Goal: Information Seeking & Learning: Learn about a topic

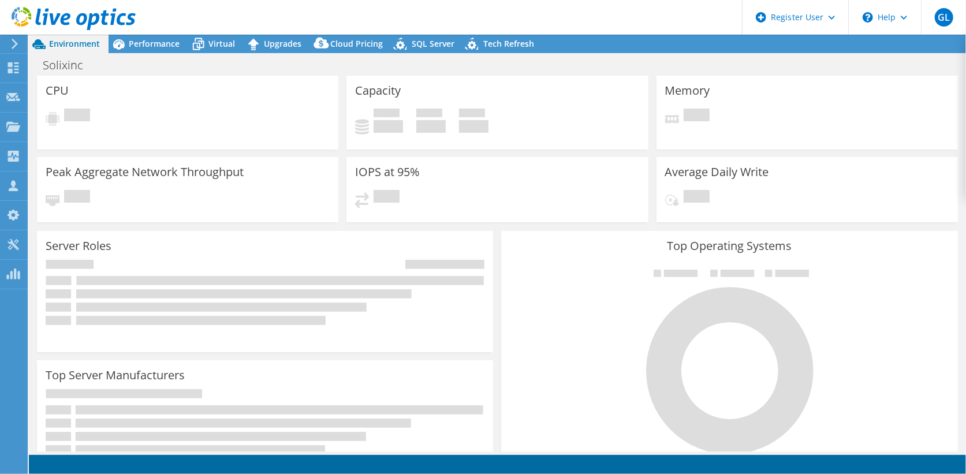
select select "USD"
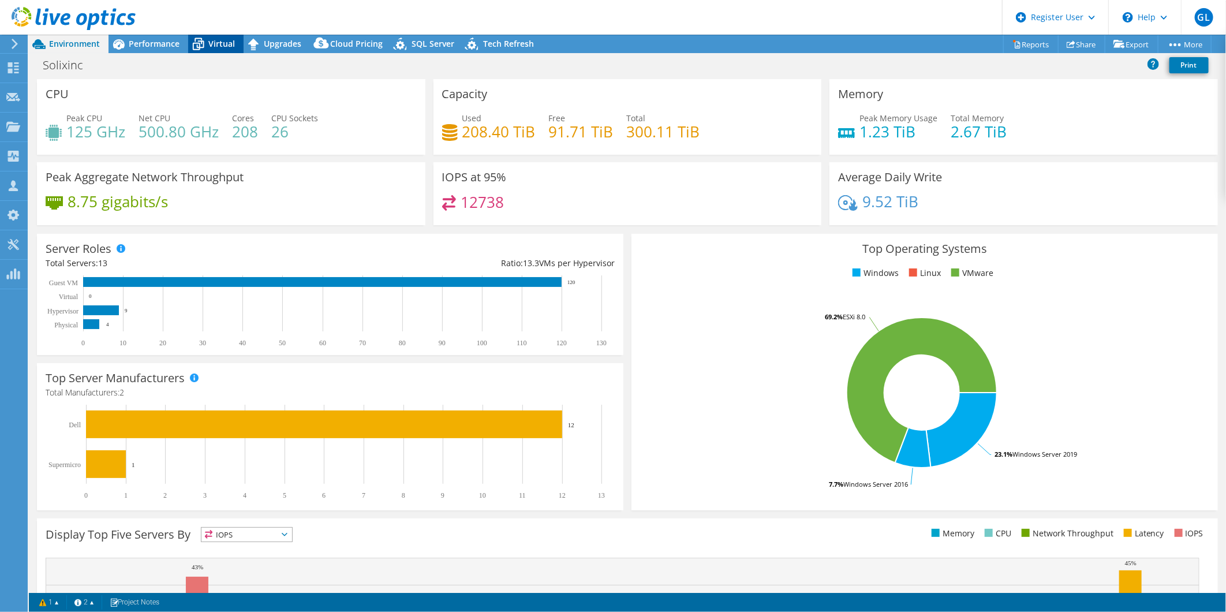
click at [227, 39] on span "Virtual" at bounding box center [221, 43] width 27 height 11
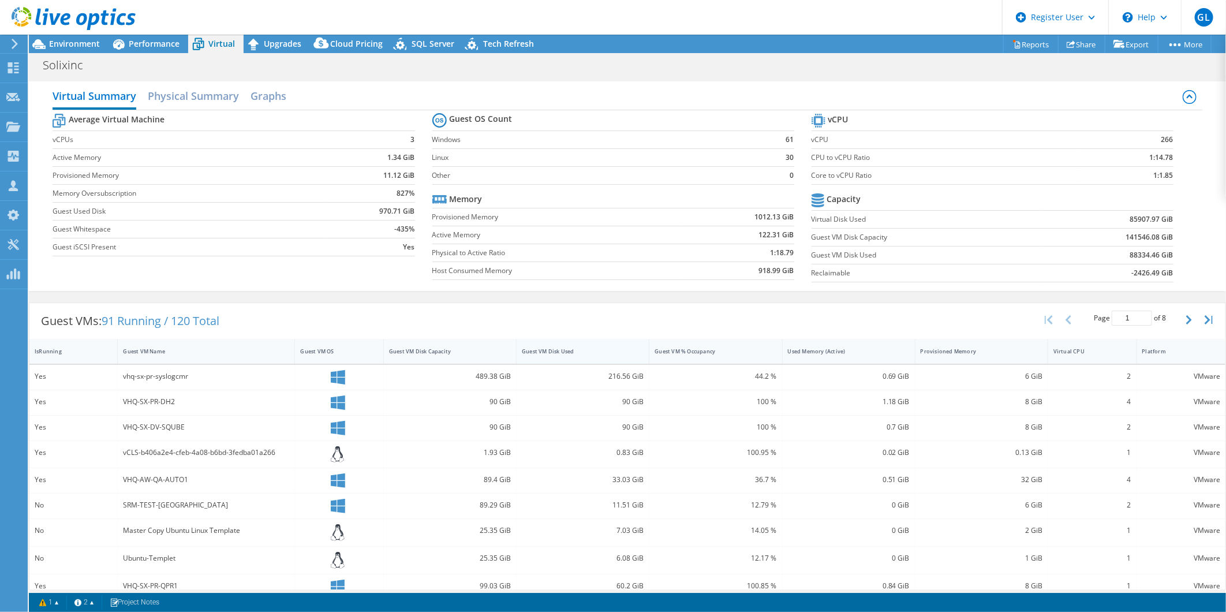
click at [540, 352] on div "Guest VM Disk Used" at bounding box center [576, 351] width 108 height 8
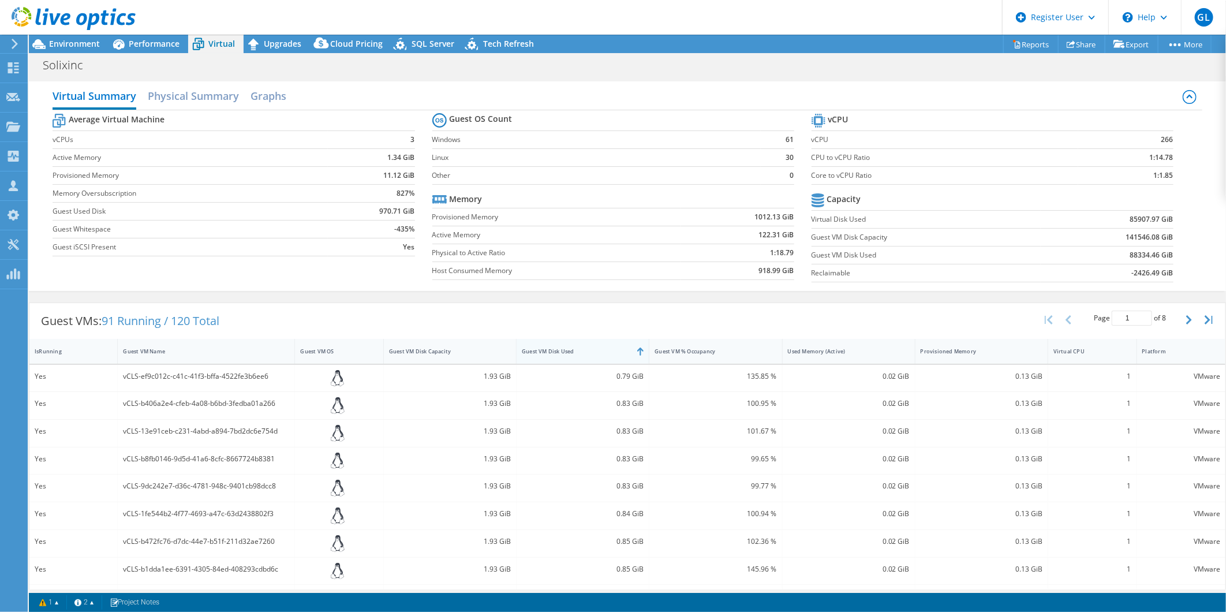
click at [540, 352] on div "Guest VM Disk Used" at bounding box center [576, 351] width 108 height 8
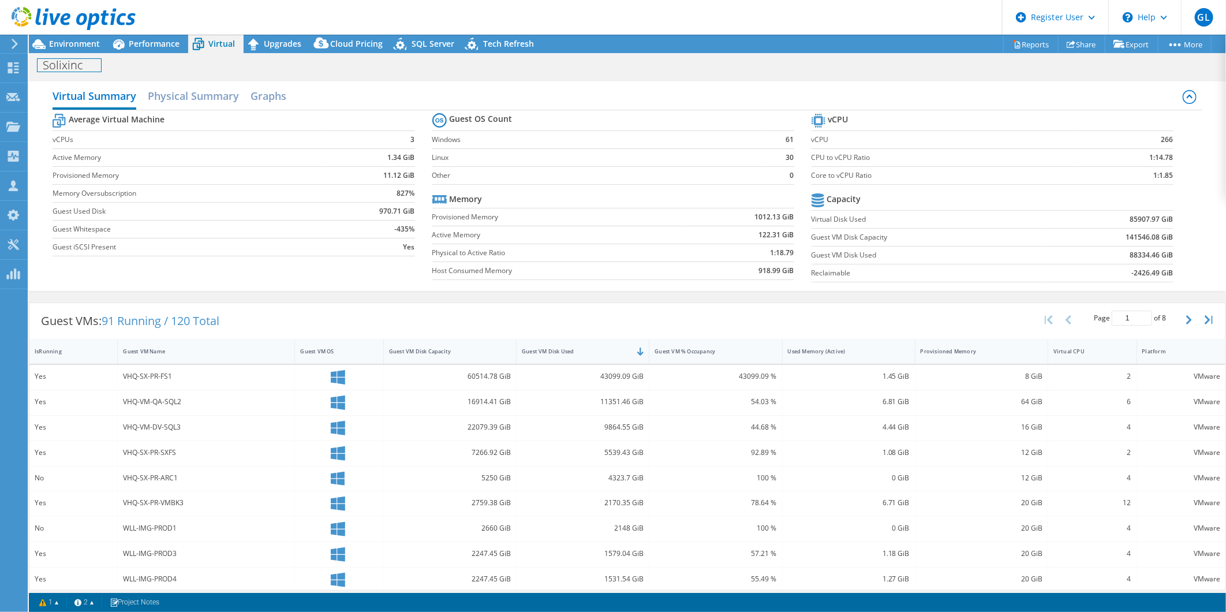
click at [89, 54] on div "Solixinc Print" at bounding box center [627, 64] width 1197 height 21
click at [89, 51] on div "Environment" at bounding box center [69, 44] width 80 height 18
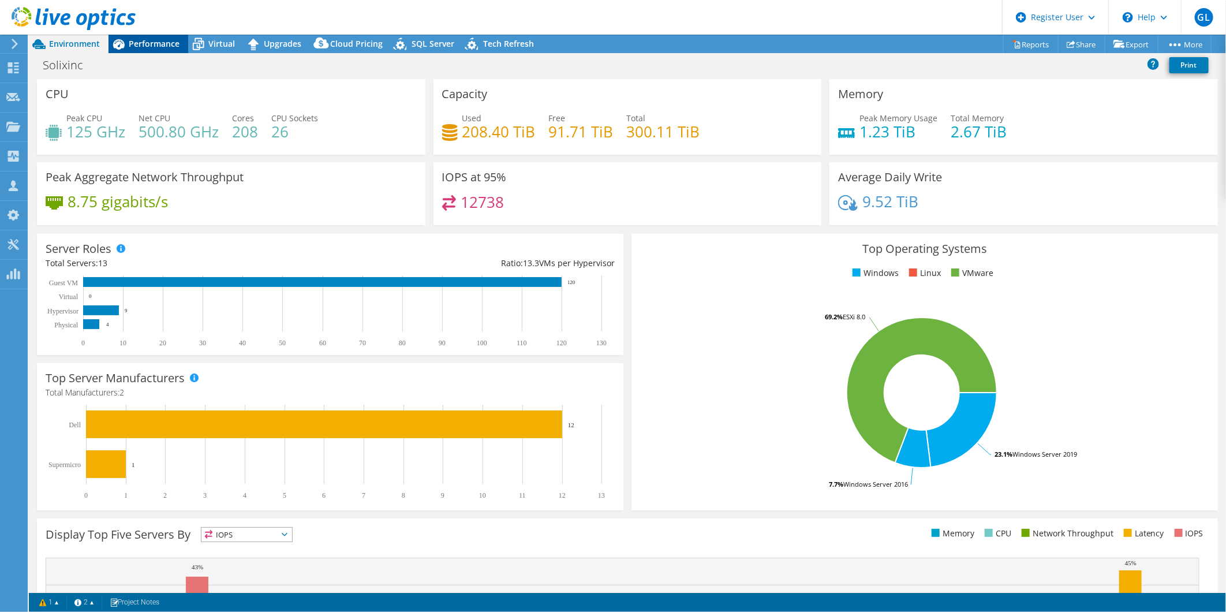
click at [166, 42] on span "Performance" at bounding box center [154, 43] width 51 height 11
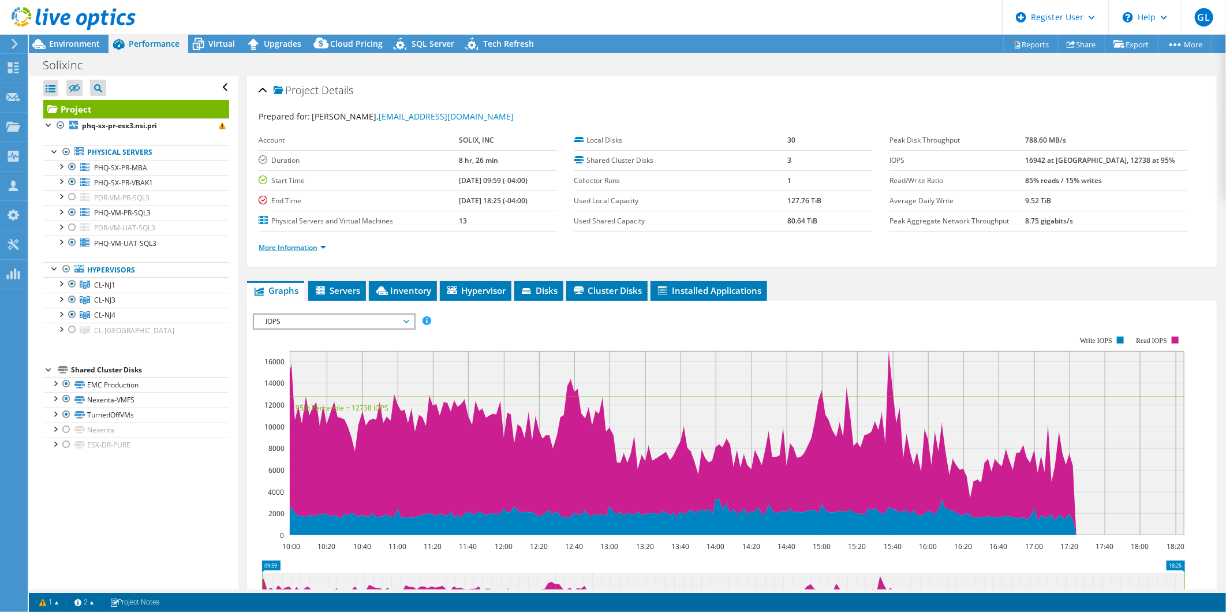
click at [290, 246] on link "More Information" at bounding box center [293, 247] width 68 height 10
